Goal: Task Accomplishment & Management: Manage account settings

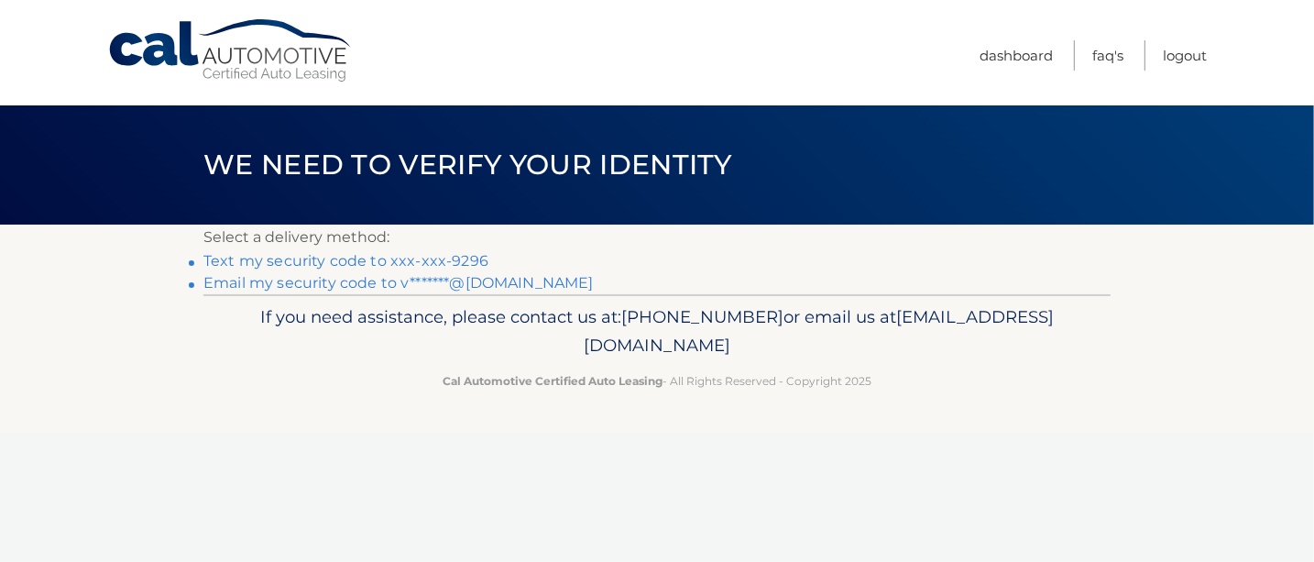
click at [313, 255] on link "Text my security code to xxx-xxx-9296" at bounding box center [345, 260] width 285 height 17
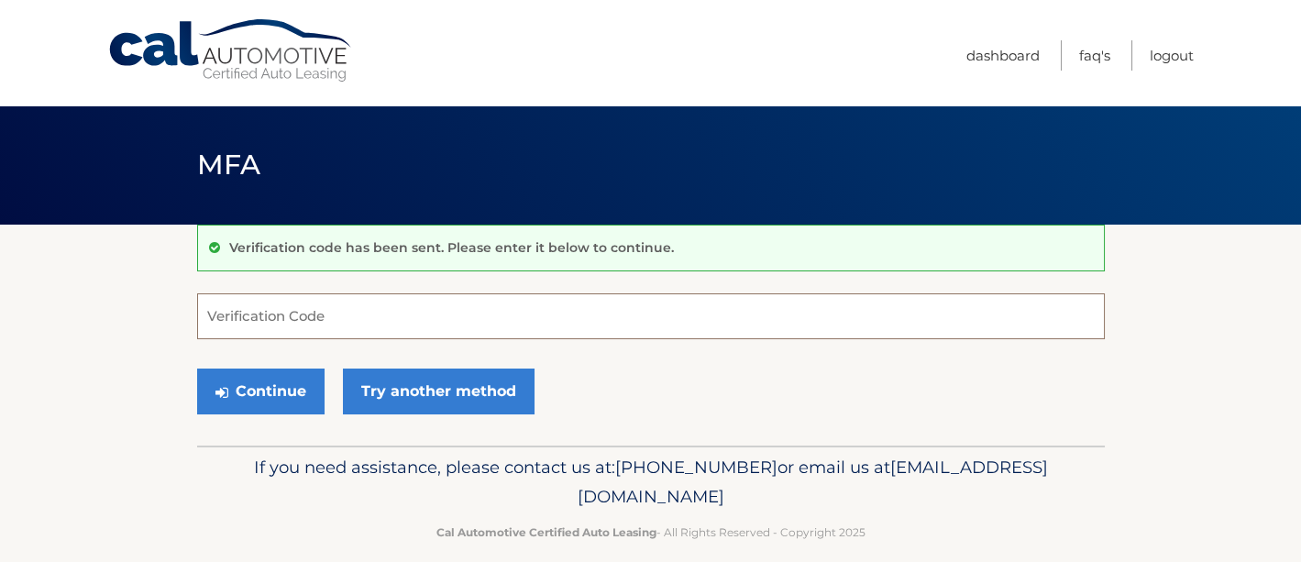
click at [225, 323] on input "Verification Code" at bounding box center [650, 316] width 907 height 46
type input "144973"
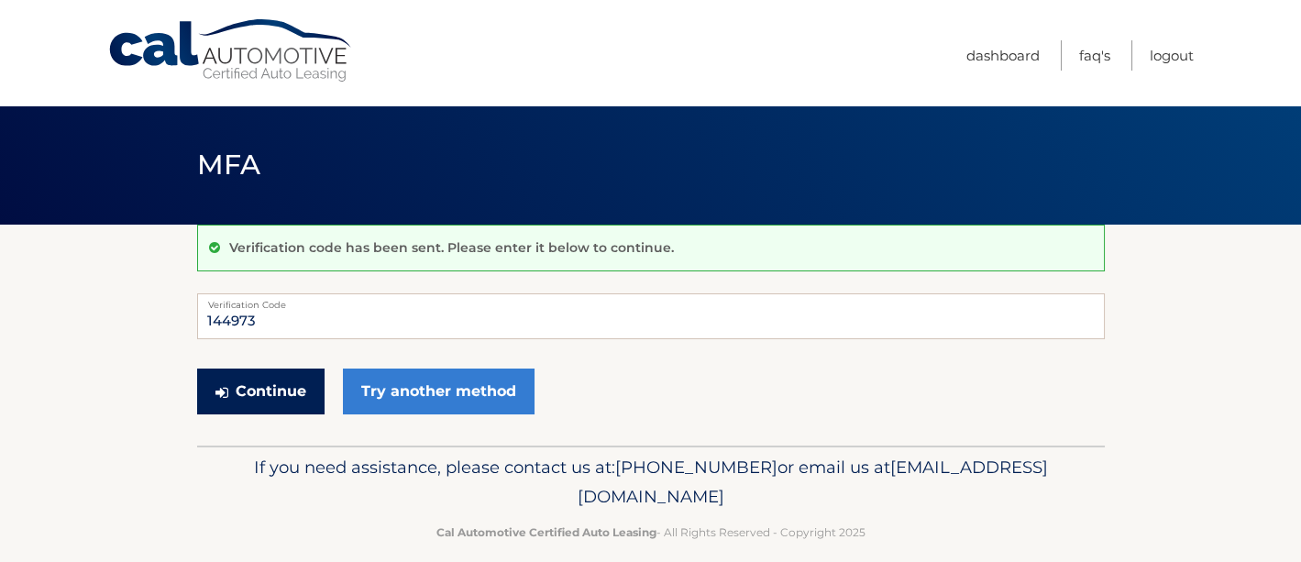
click at [264, 392] on button "Continue" at bounding box center [260, 391] width 127 height 46
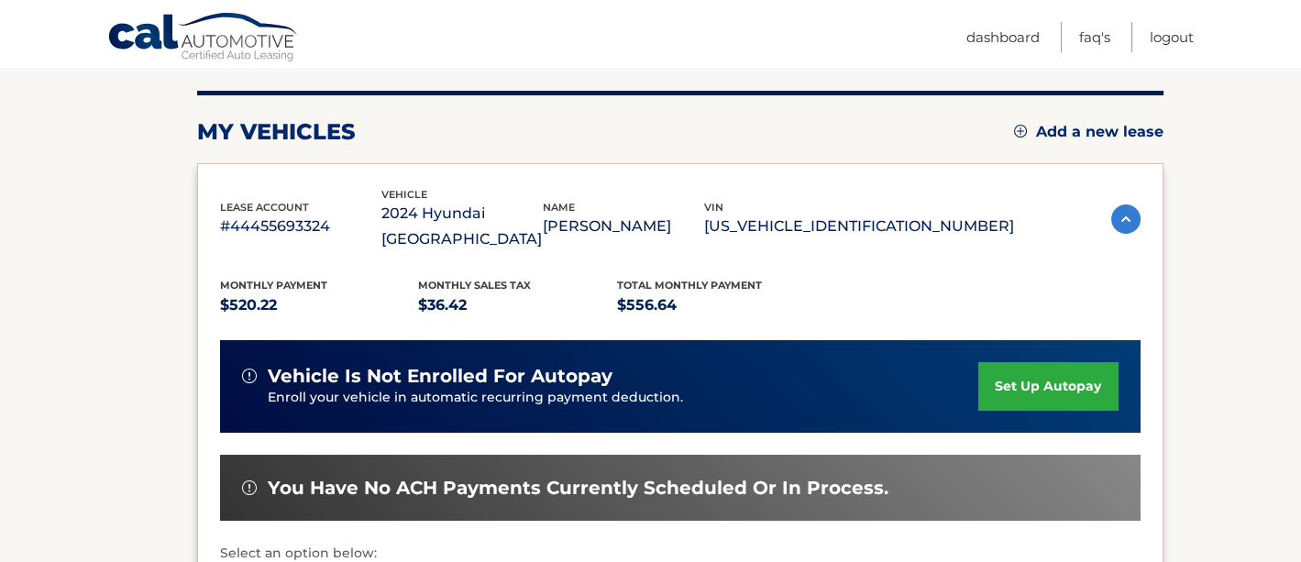
scroll to position [217, 0]
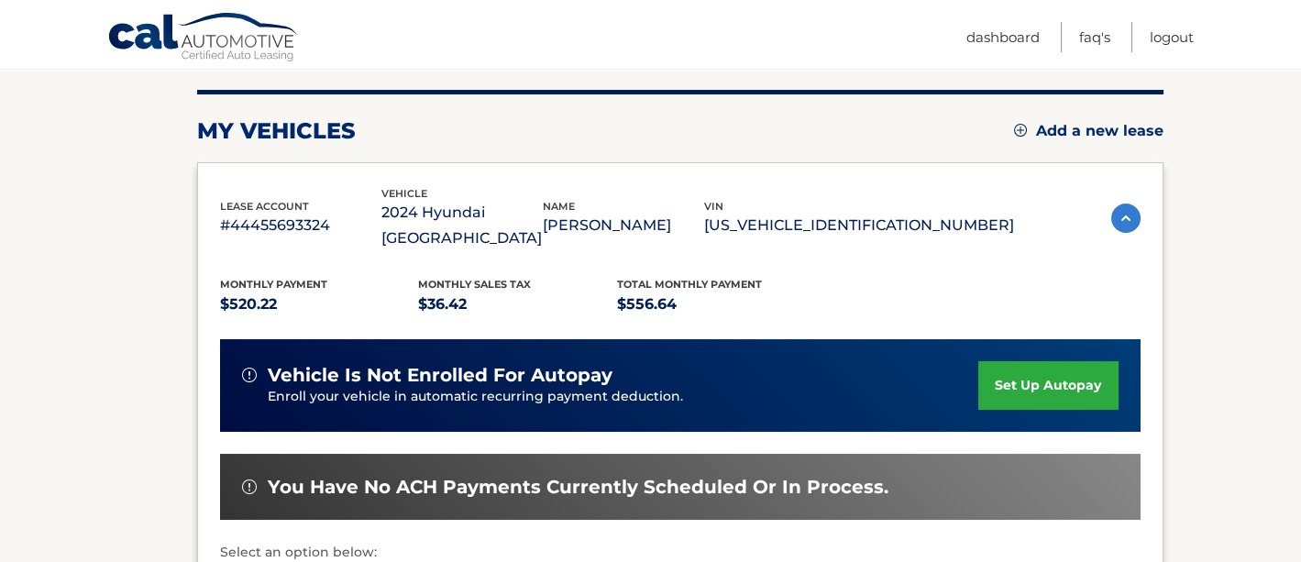
click at [1225, 451] on section "my vehicles Add a new lease lease account #44455693324 vehicle 2024 Hyundai [GE…" at bounding box center [650, 393] width 1301 height 773
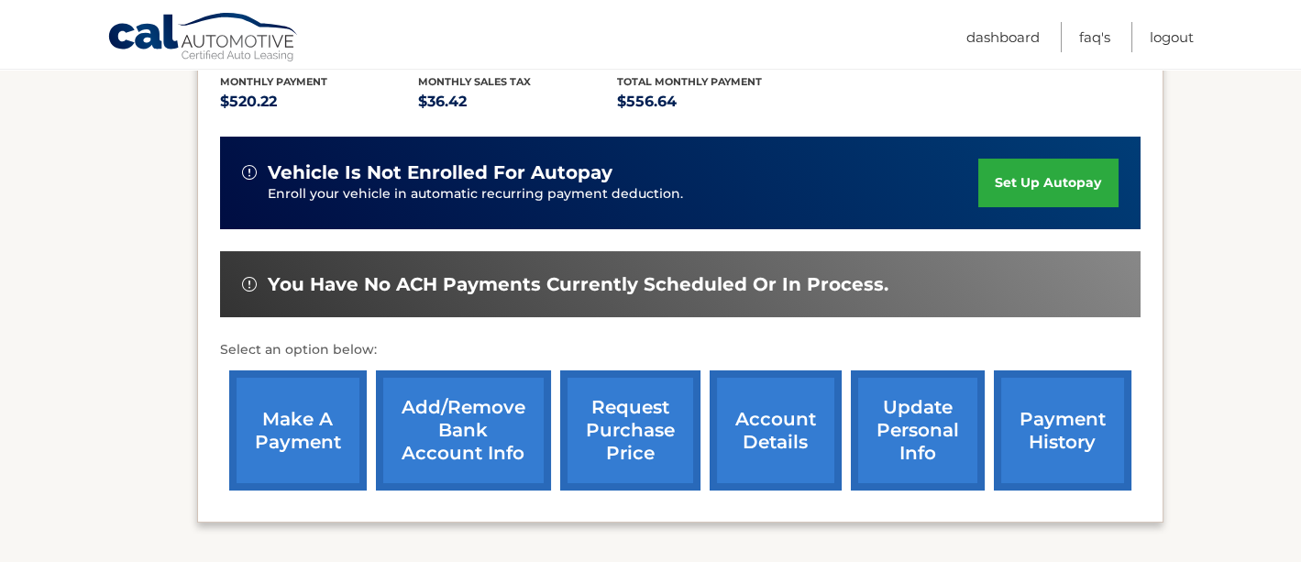
scroll to position [422, 0]
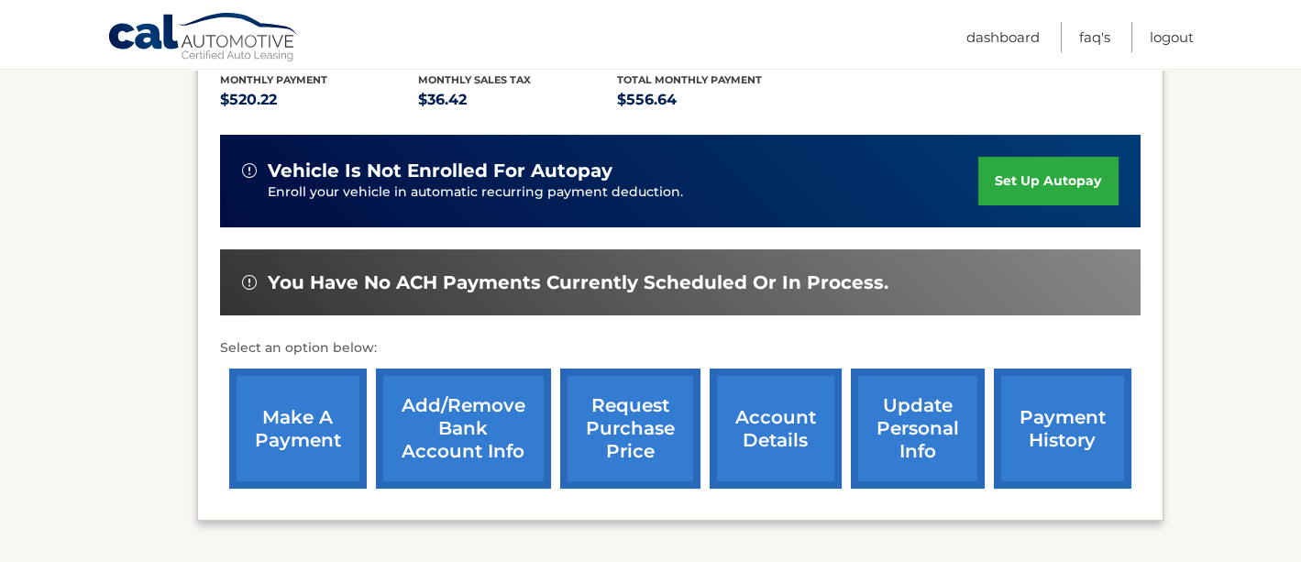
click at [289, 389] on link "make a payment" at bounding box center [297, 428] width 137 height 120
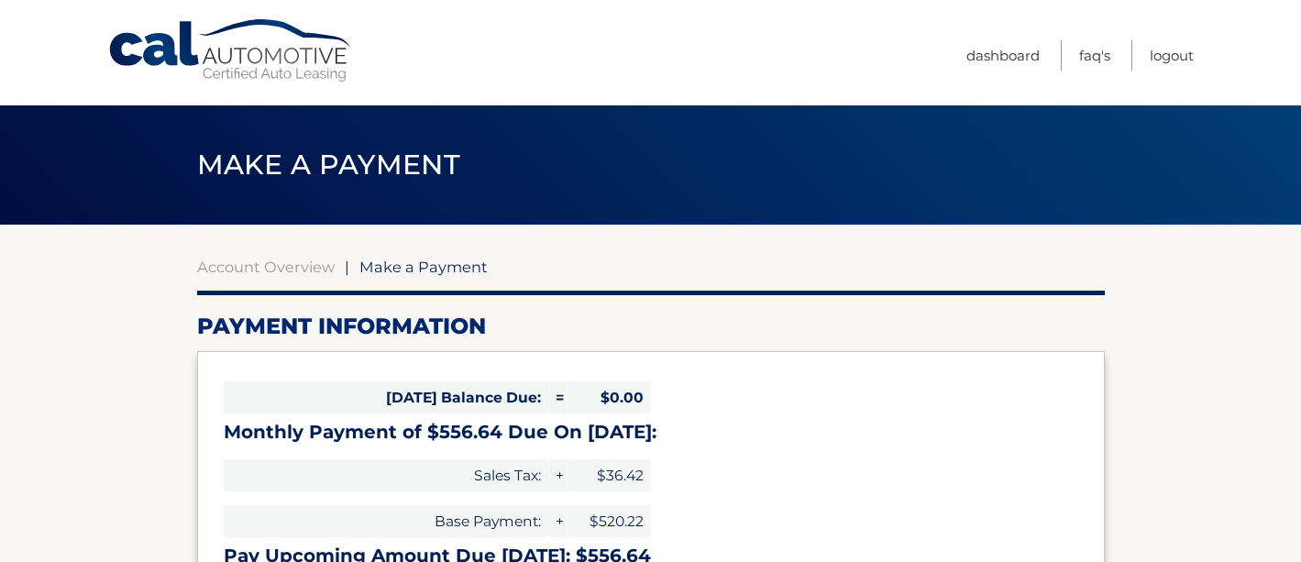
select select "YmYxZTY3OGYtMTQ0Ni00ZWQ3LWJmNWQtYmVmZTU1NjI5MjQ0"
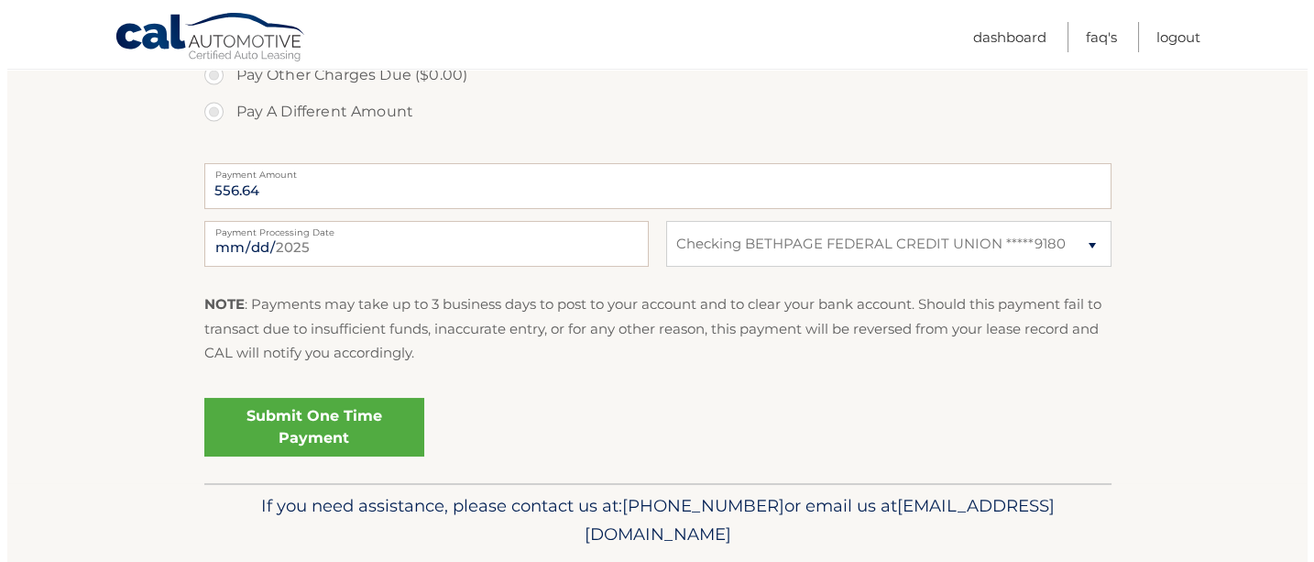
scroll to position [699, 0]
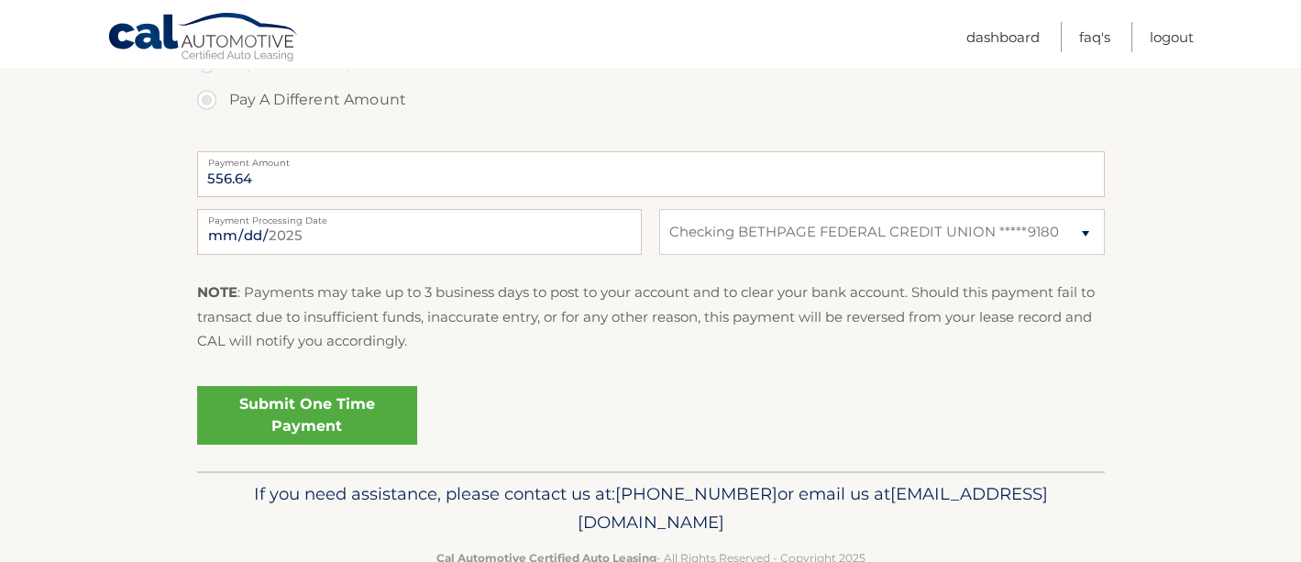
click at [313, 423] on link "Submit One Time Payment" at bounding box center [307, 415] width 220 height 59
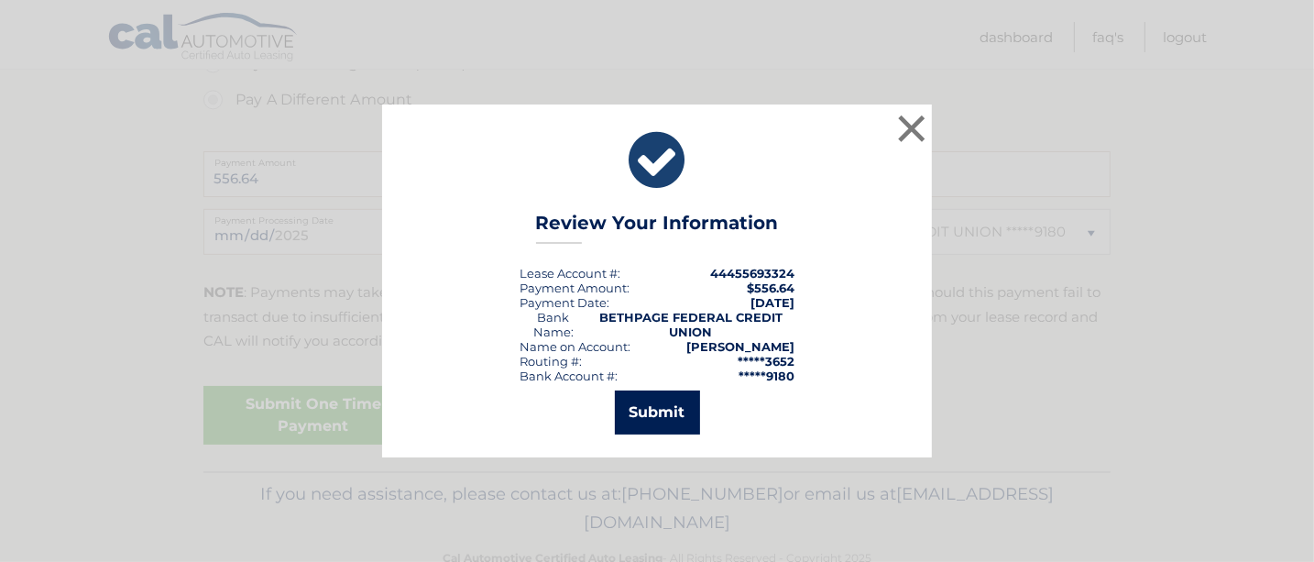
click at [656, 401] on button "Submit" at bounding box center [657, 412] width 85 height 44
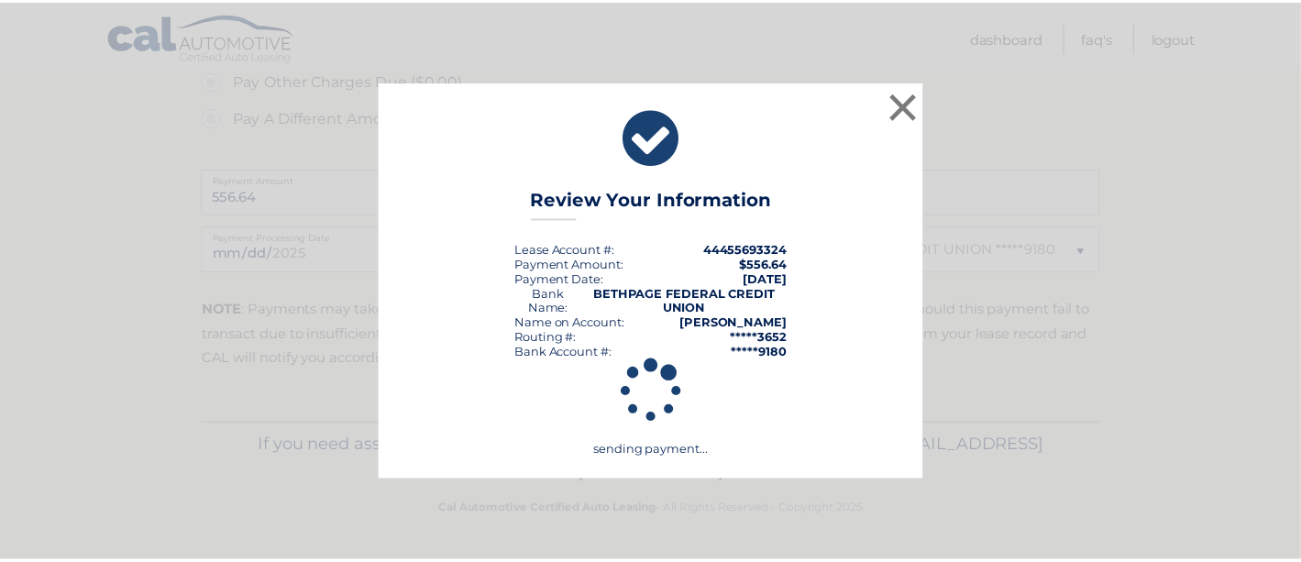
scroll to position [680, 0]
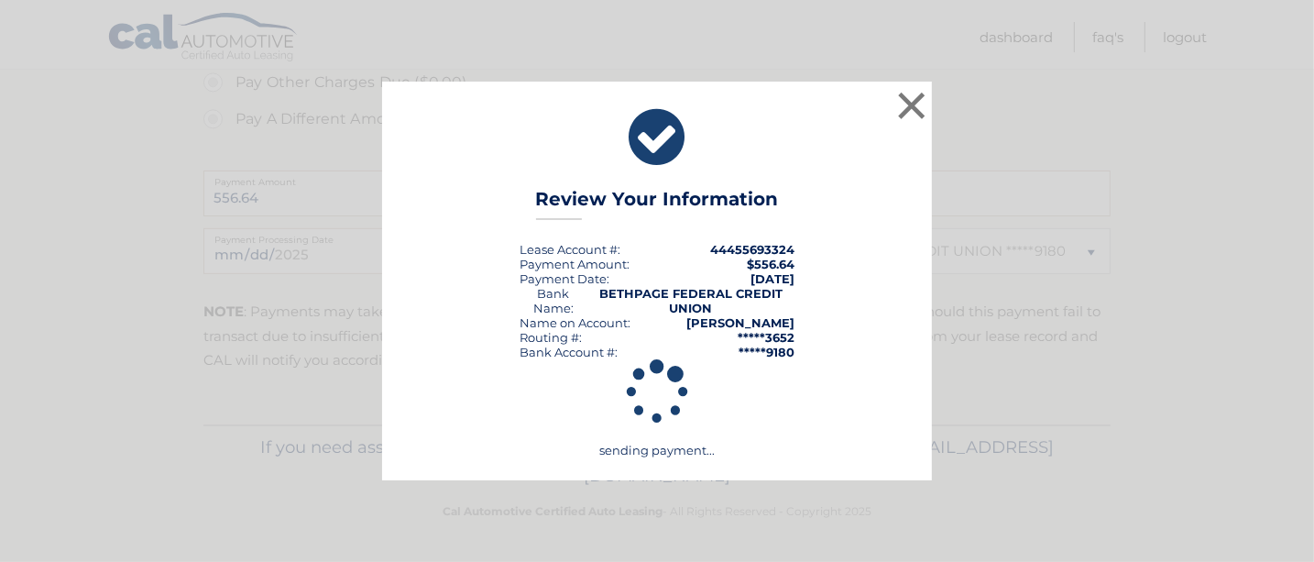
click at [901, 252] on div "× Review Your Information Lease Account #: 44455693324 Payment Amount: $556.64 …" at bounding box center [657, 282] width 550 height 400
click at [911, 113] on button "×" at bounding box center [912, 105] width 37 height 37
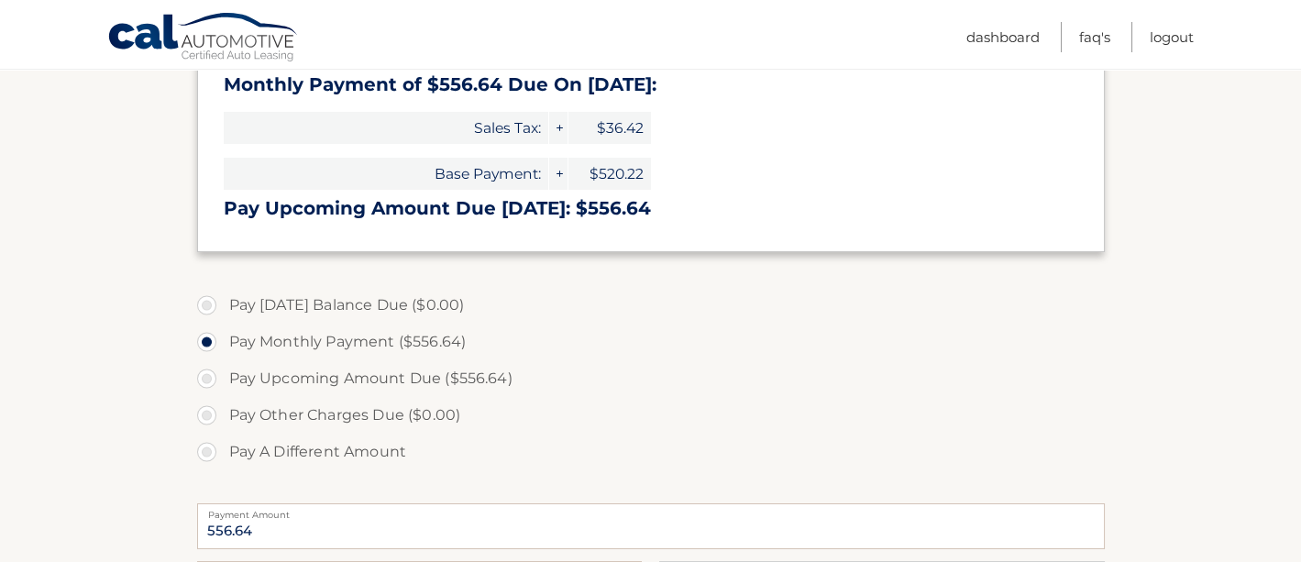
scroll to position [221, 0]
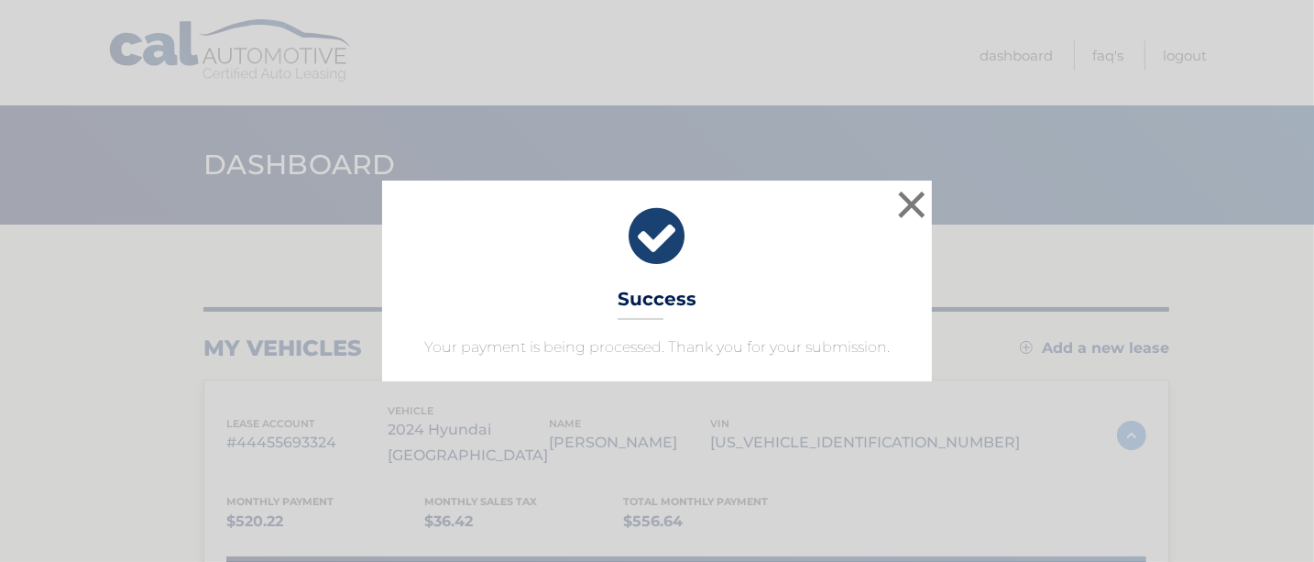
click at [785, 215] on icon at bounding box center [657, 236] width 504 height 66
click at [729, 261] on icon at bounding box center [657, 236] width 504 height 66
click at [912, 211] on button "×" at bounding box center [912, 204] width 37 height 37
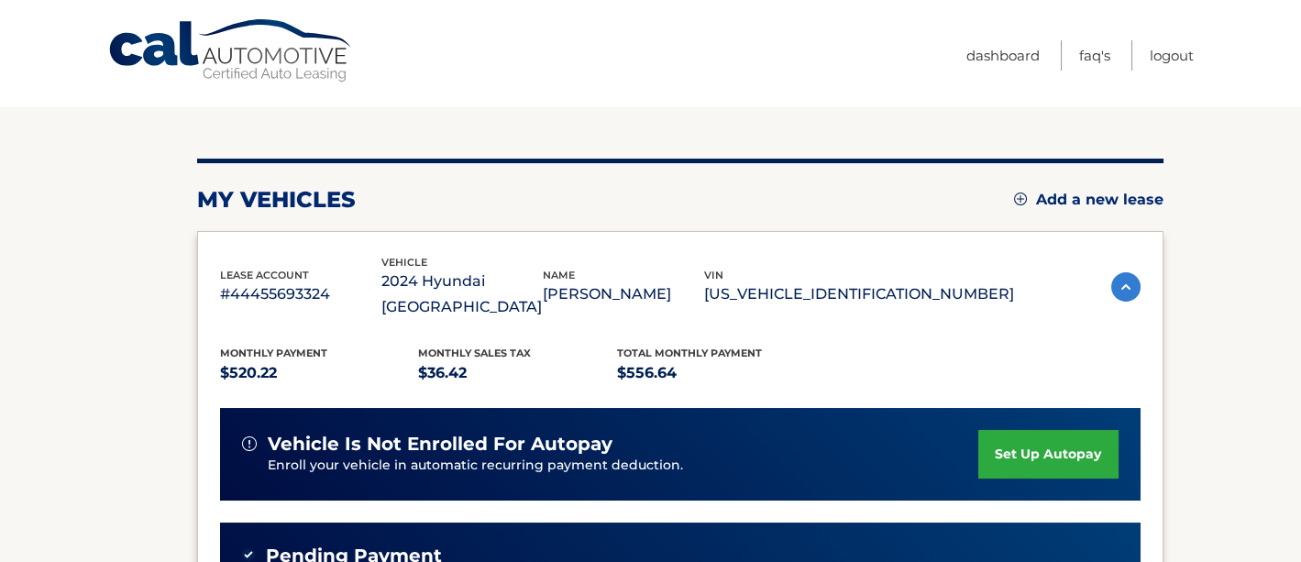
click at [836, 276] on div "my vehicles Add a new lease lease account #44455693324 vehicle 2024 Hyundai [GE…" at bounding box center [680, 494] width 966 height 670
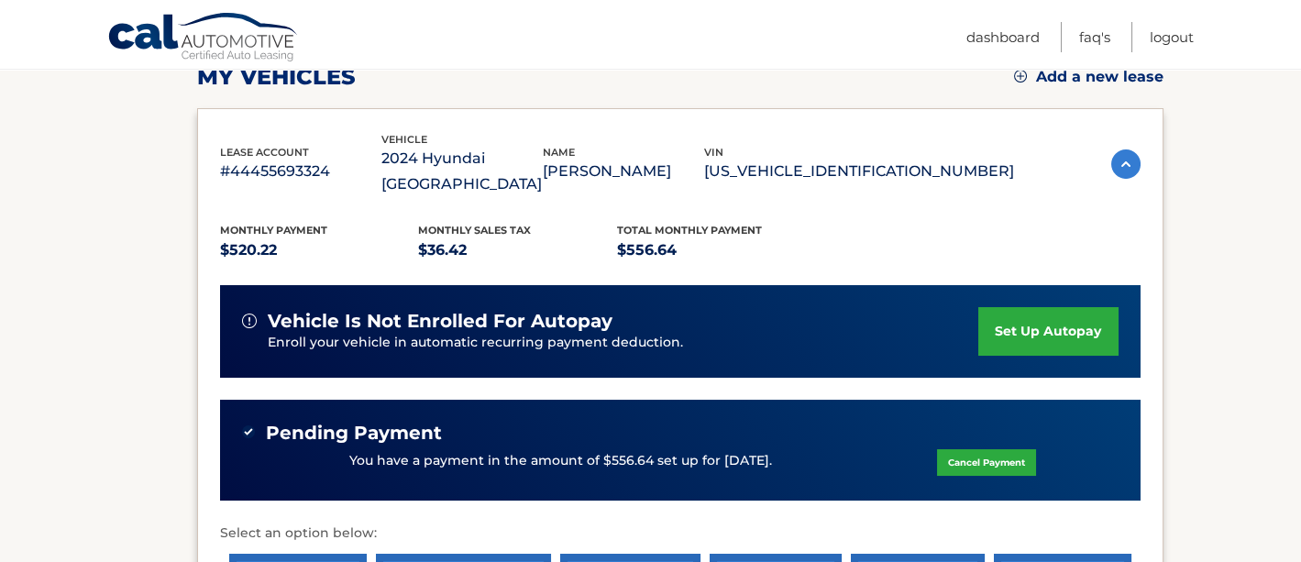
scroll to position [275, 0]
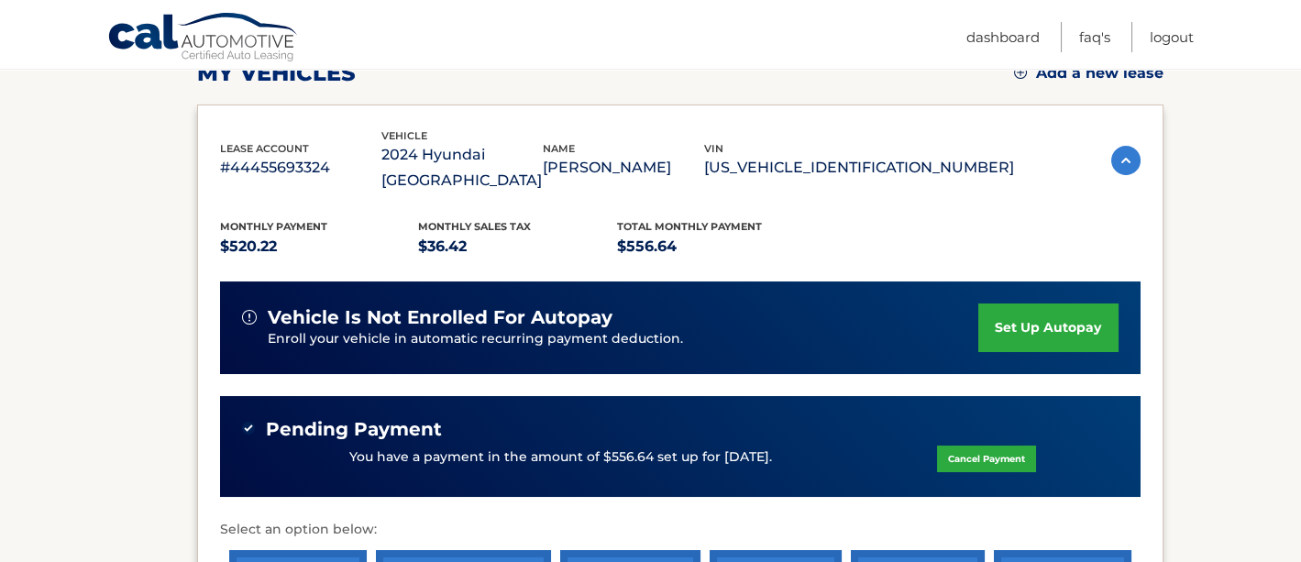
click at [716, 234] on p "$556.64" at bounding box center [716, 247] width 199 height 26
click at [712, 234] on p "$556.64" at bounding box center [716, 247] width 199 height 26
drag, startPoint x: 1303, startPoint y: 180, endPoint x: 533, endPoint y: 112, distance: 773.9
click at [533, 112] on div "my vehicles Add a new lease lease account #44455693324 vehicle 2024 Hyundai TUC…" at bounding box center [680, 367] width 966 height 670
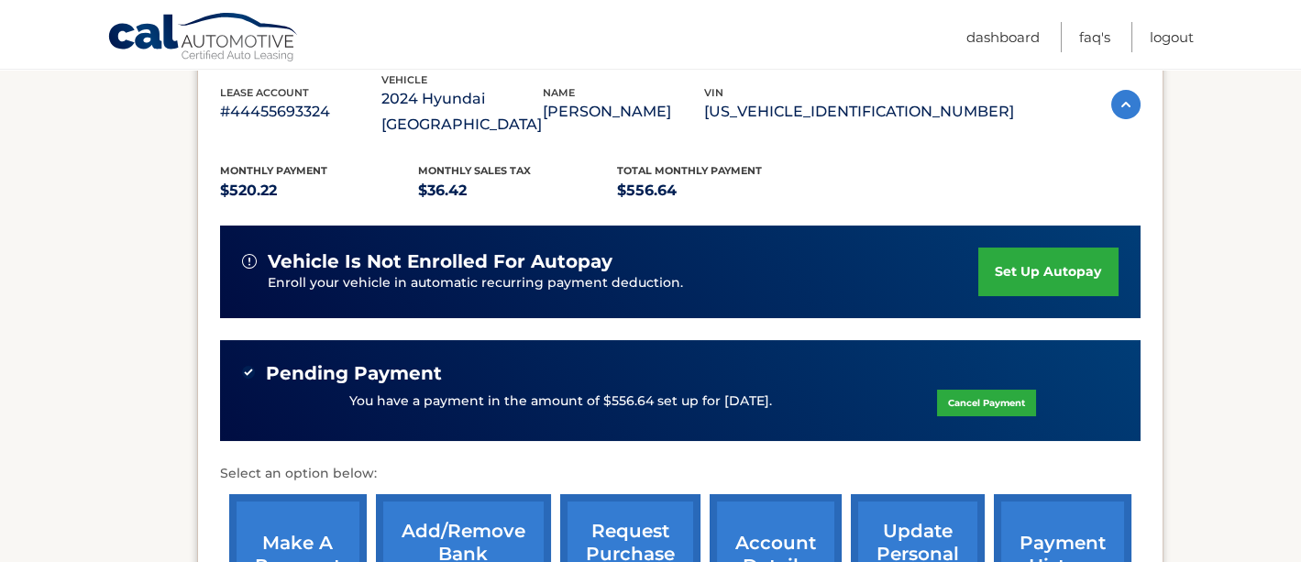
scroll to position [303, 0]
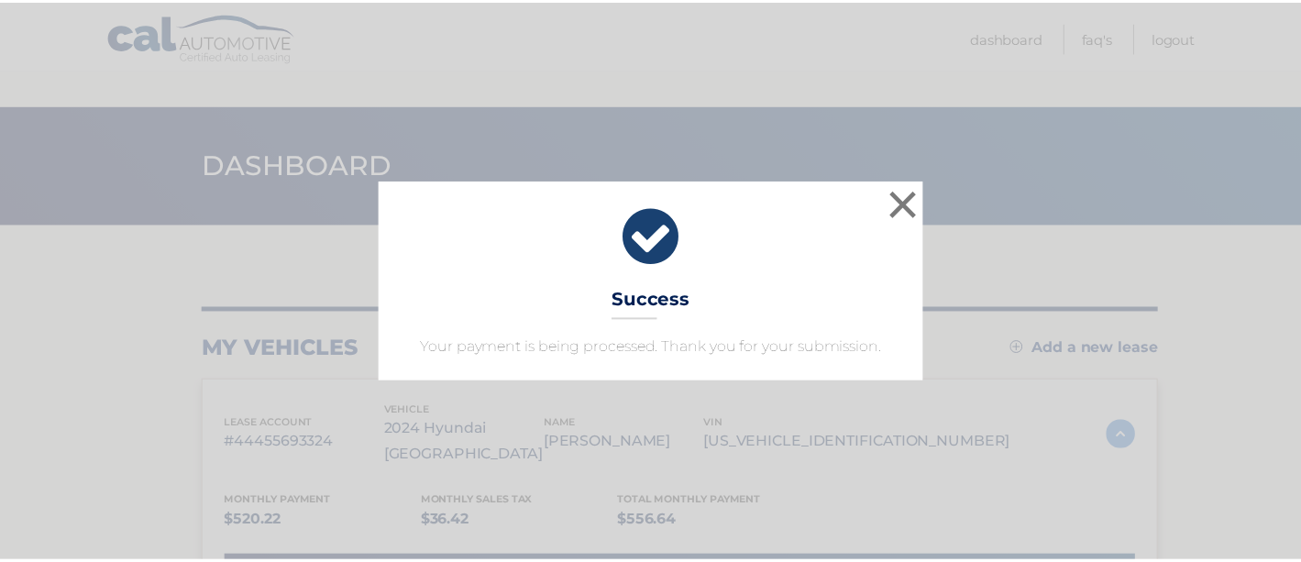
scroll to position [308, 0]
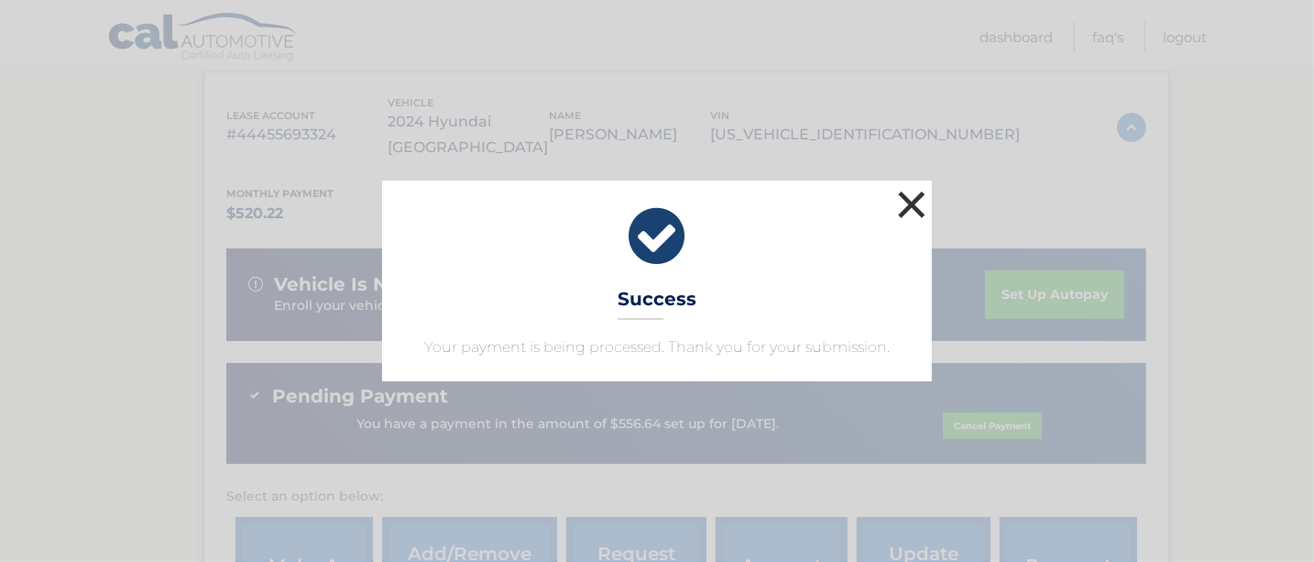
click at [909, 204] on button "×" at bounding box center [912, 204] width 37 height 37
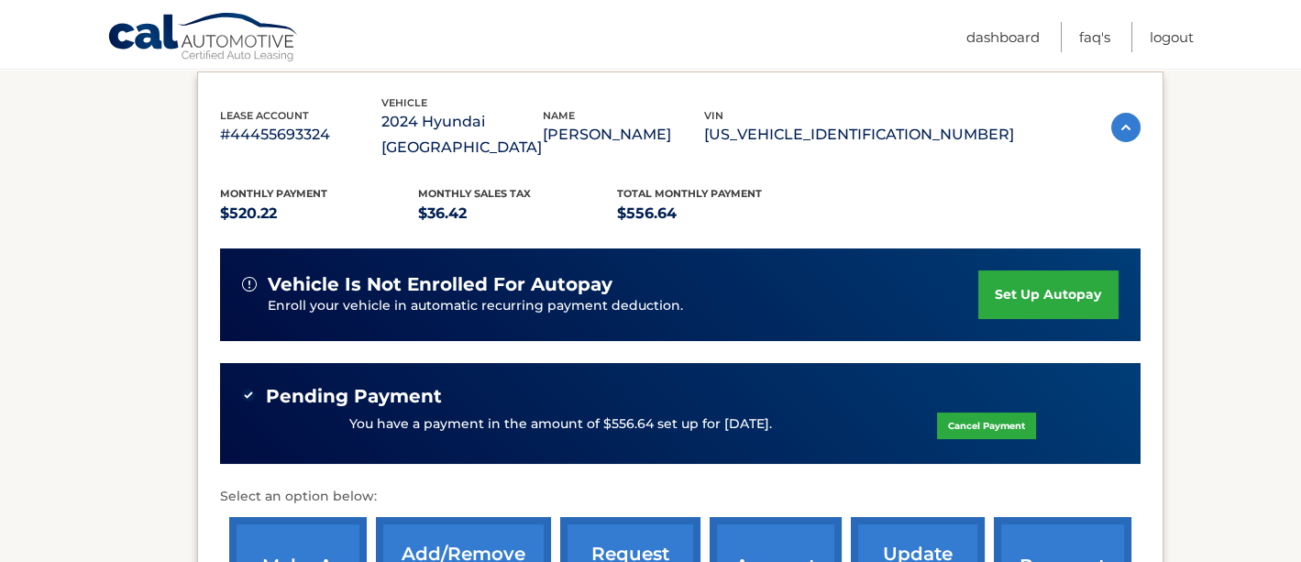
drag, startPoint x: 1254, startPoint y: 385, endPoint x: 1207, endPoint y: 440, distance: 72.2
click at [1254, 386] on section "my vehicles Add a new lease lease account #44455693324 vehicle 2024 Hyundai TUC…" at bounding box center [650, 321] width 1301 height 808
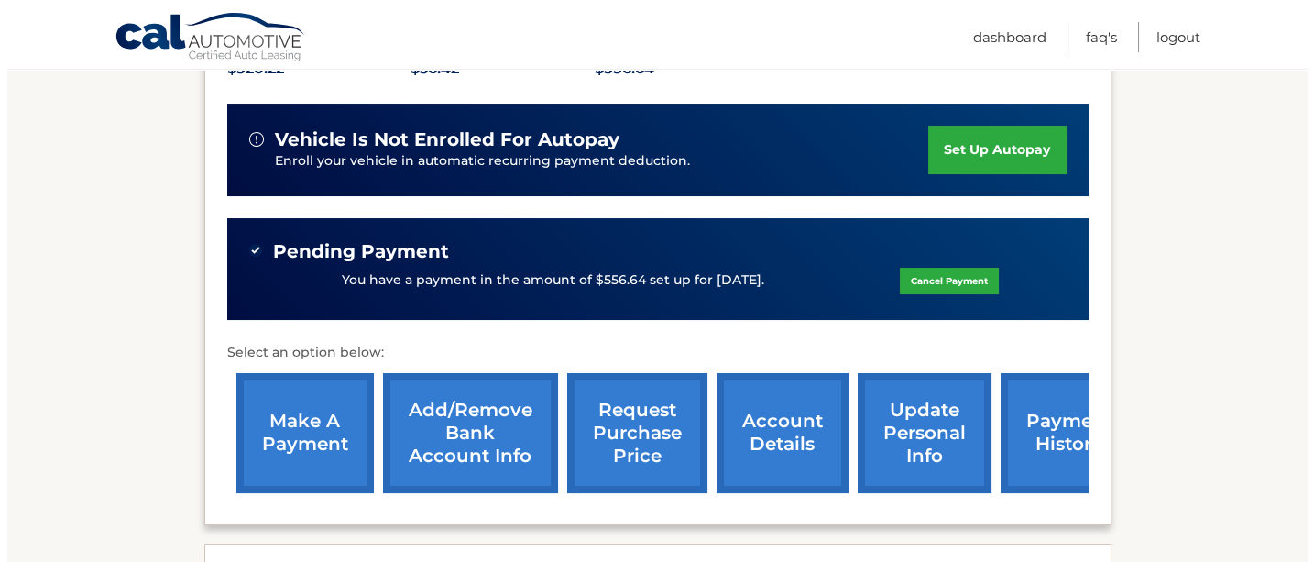
scroll to position [487, 0]
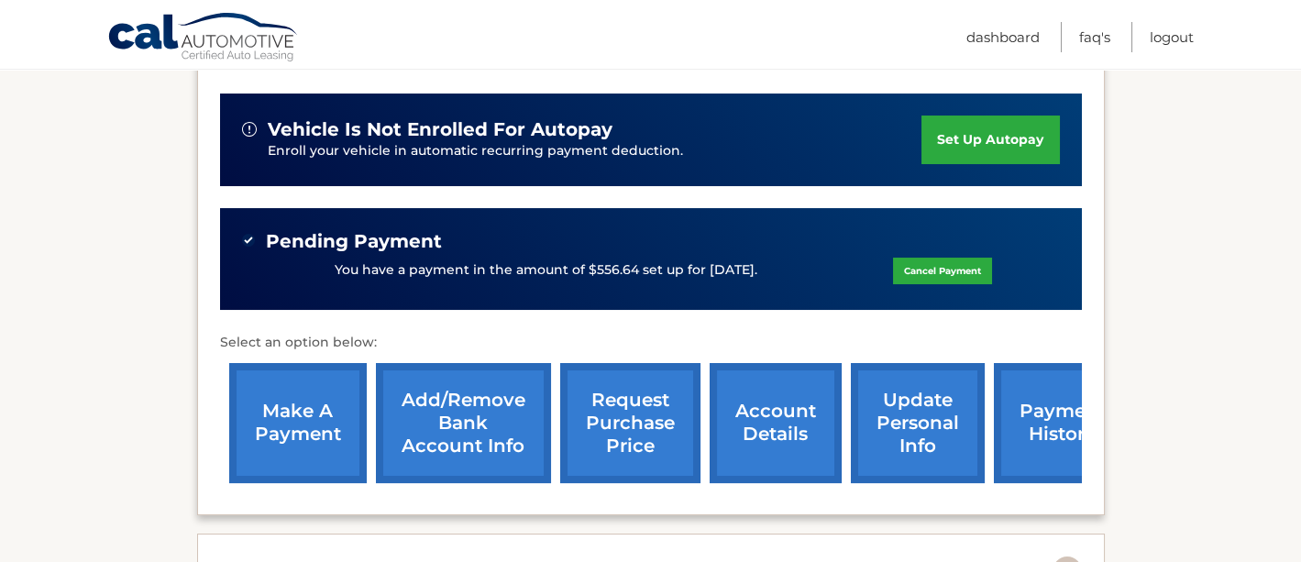
click at [637, 399] on link "request purchase price" at bounding box center [630, 423] width 140 height 120
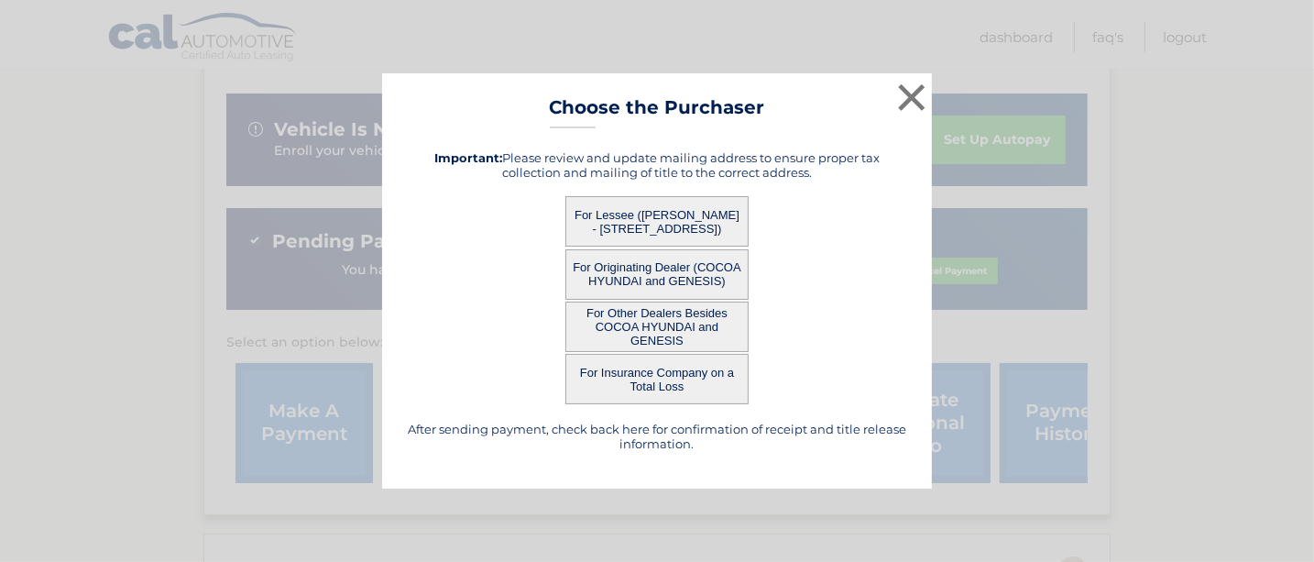
click at [698, 277] on button "For Originating Dealer (COCOA HYUNDAI and GENESIS)" at bounding box center [657, 274] width 183 height 50
click at [708, 273] on button "For Originating Dealer (COCOA HYUNDAI and GENESIS)" at bounding box center [657, 274] width 183 height 50
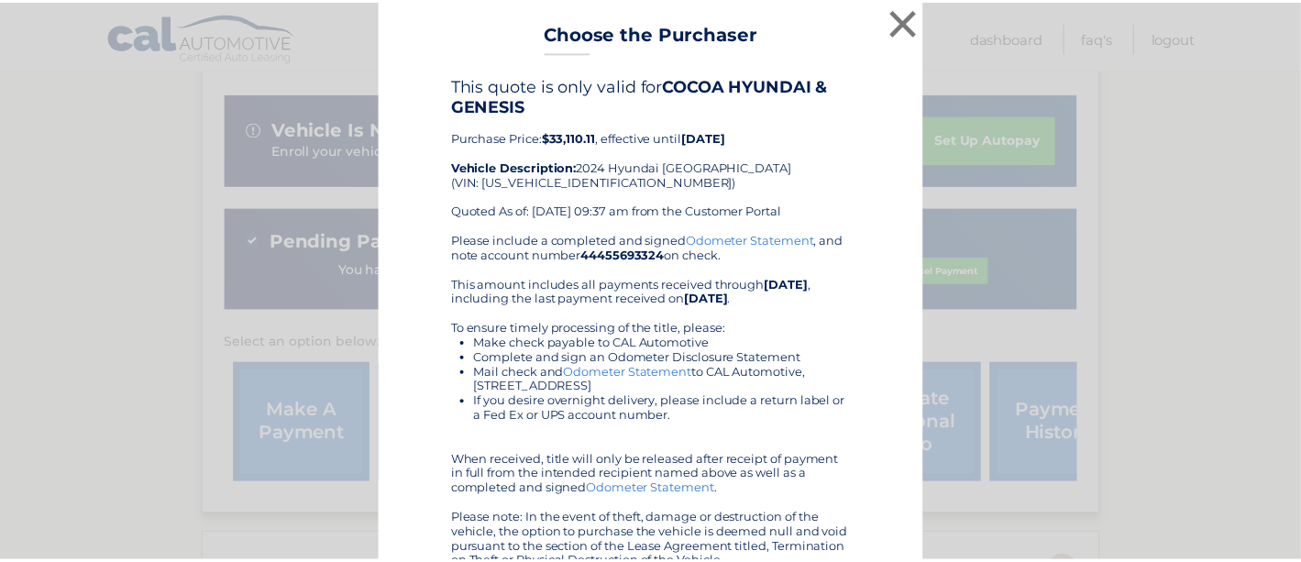
scroll to position [0, 0]
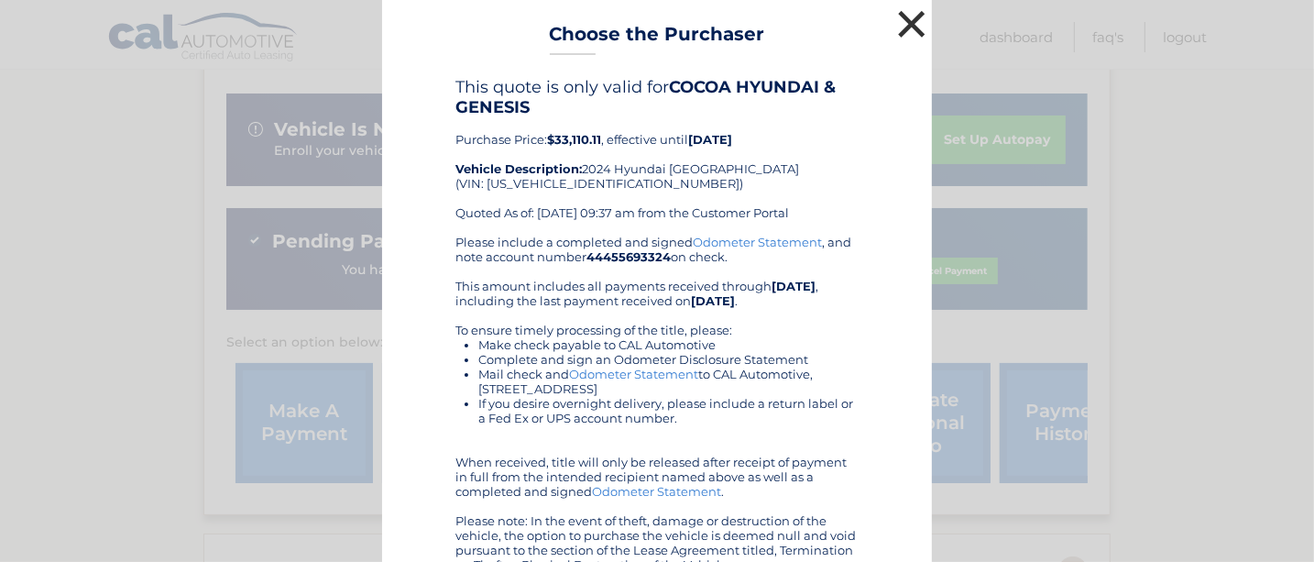
click at [908, 16] on button "×" at bounding box center [912, 23] width 37 height 37
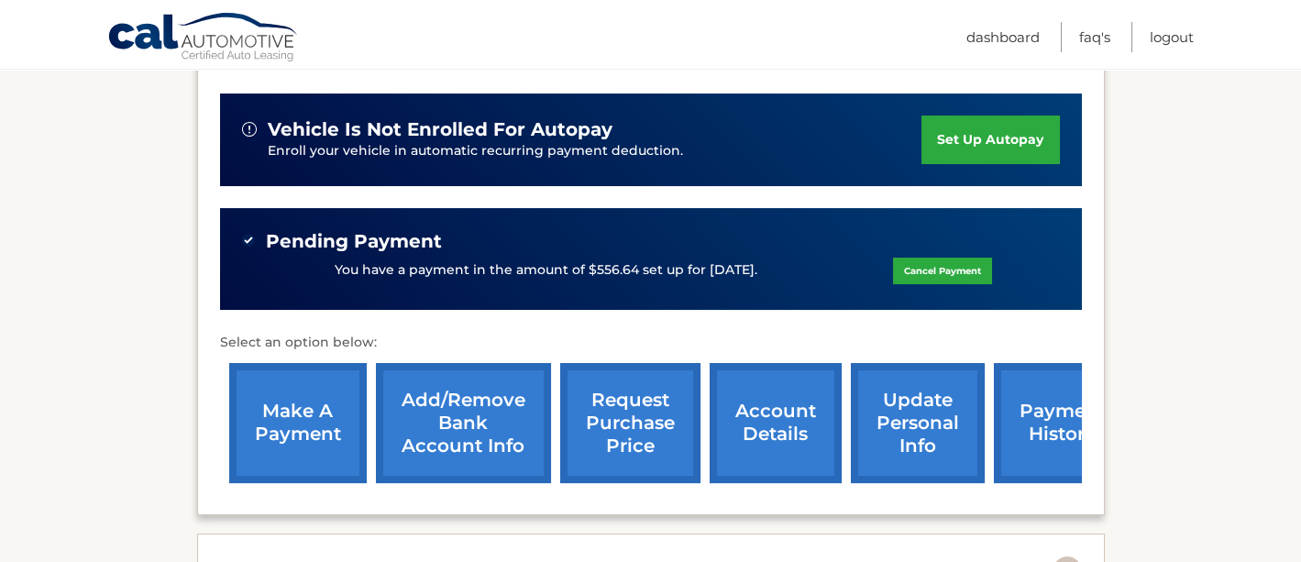
click at [1103, 306] on div "lease account #44455693324 vehicle 2024 Hyundai TUCSON name RACHEL WIGGIN vin 5…" at bounding box center [650, 216] width 907 height 599
click at [1069, 384] on link "payment history" at bounding box center [1062, 423] width 137 height 120
click at [1171, 42] on link "Logout" at bounding box center [1171, 37] width 44 height 30
